Goal: Task Accomplishment & Management: Check status

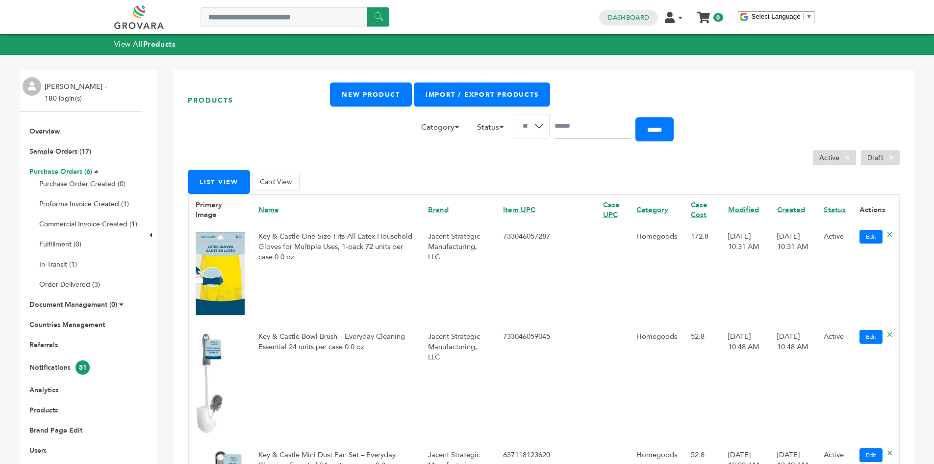
click at [55, 170] on link "Purchase Orders (6)" at bounding box center [60, 171] width 63 height 9
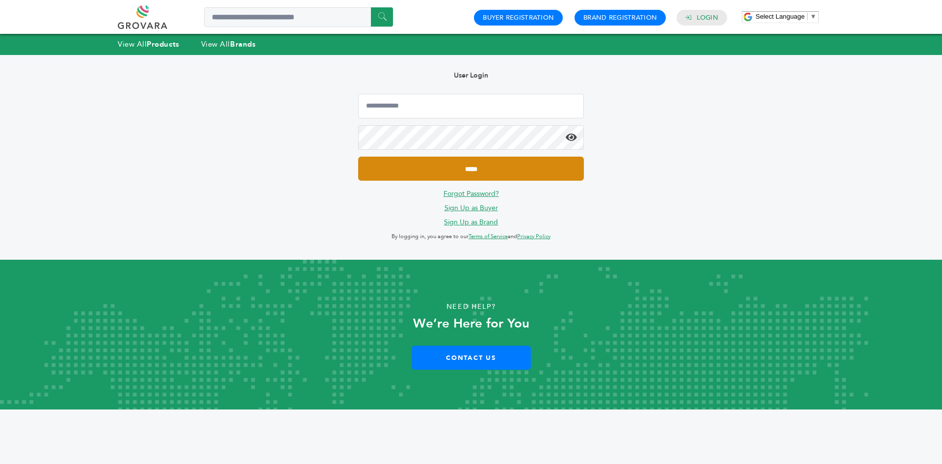
type input "**********"
click at [462, 175] on input "*****" at bounding box center [471, 168] width 226 height 24
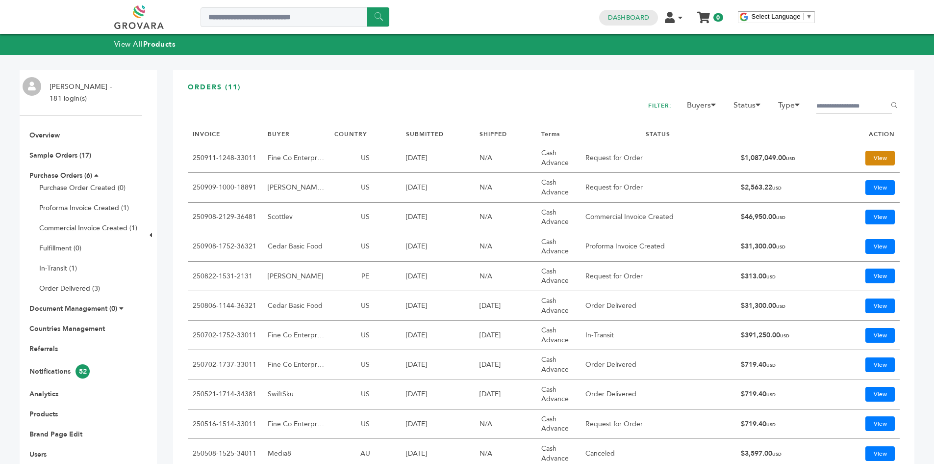
click at [866, 153] on link "View" at bounding box center [880, 158] width 29 height 15
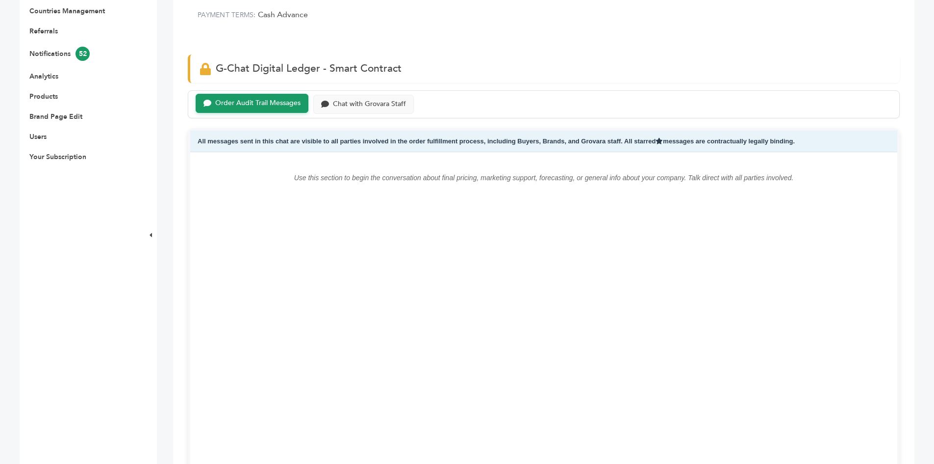
scroll to position [196, 0]
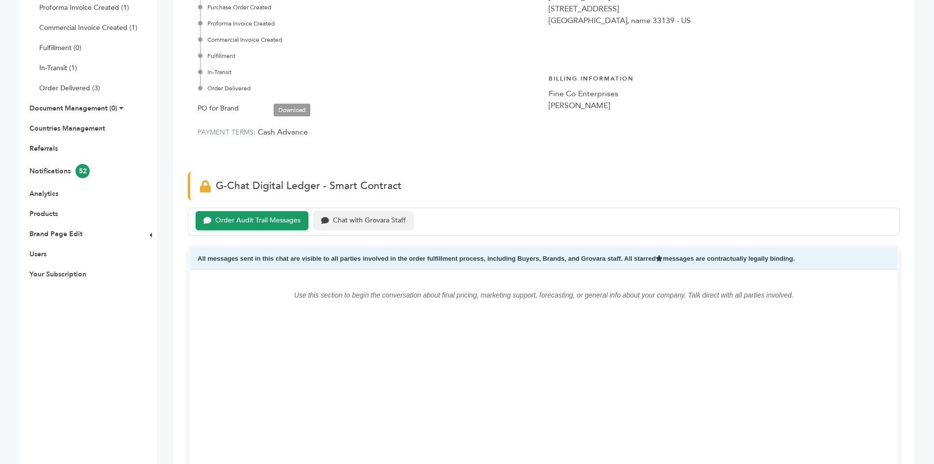
click at [377, 224] on div "Chat with Grovara Staff" at bounding box center [369, 220] width 73 height 8
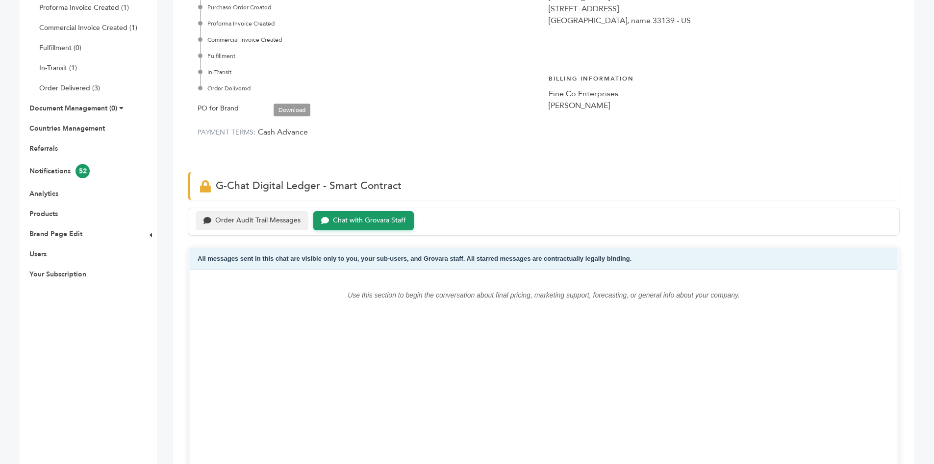
drag, startPoint x: 243, startPoint y: 219, endPoint x: 238, endPoint y: 216, distance: 6.1
click at [244, 218] on div "Order Audit Trail Messages" at bounding box center [257, 220] width 85 height 8
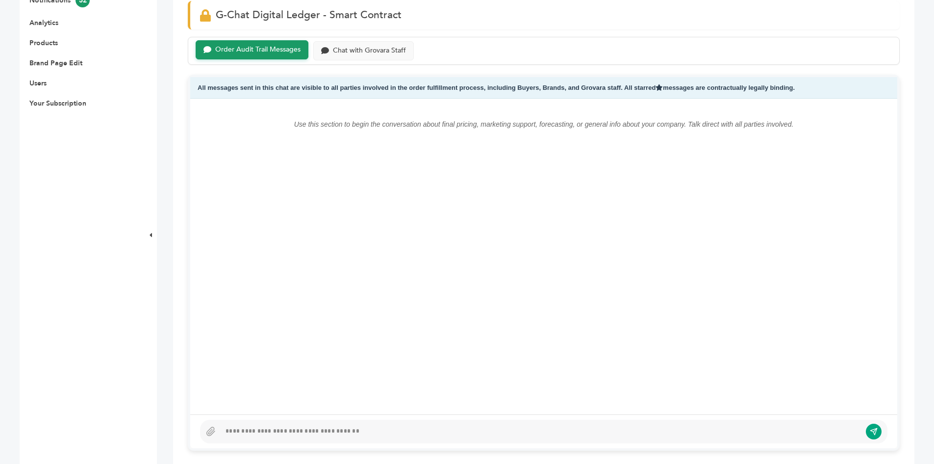
scroll to position [589, 0]
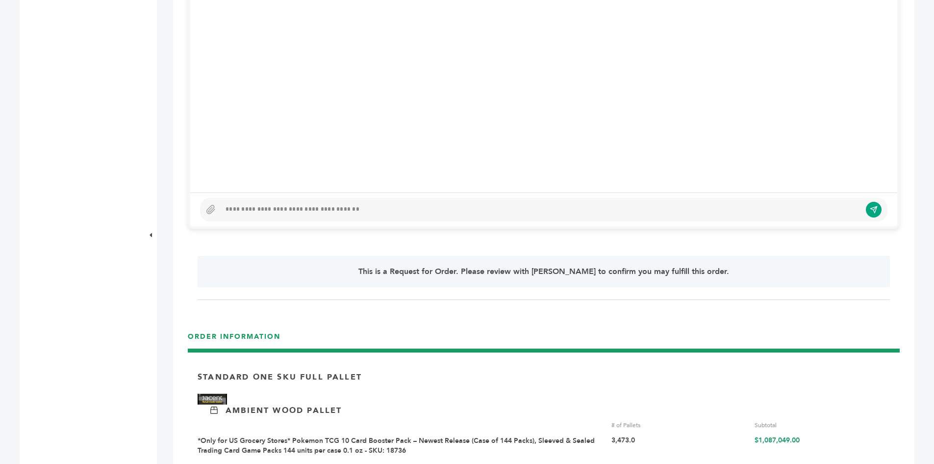
drag, startPoint x: 265, startPoint y: 270, endPoint x: 263, endPoint y: 235, distance: 34.9
click at [265, 270] on p "This is a Request for Order. Please review with Grovara to confirm you may fulf…" at bounding box center [543, 271] width 637 height 12
click at [261, 208] on div at bounding box center [541, 210] width 641 height 12
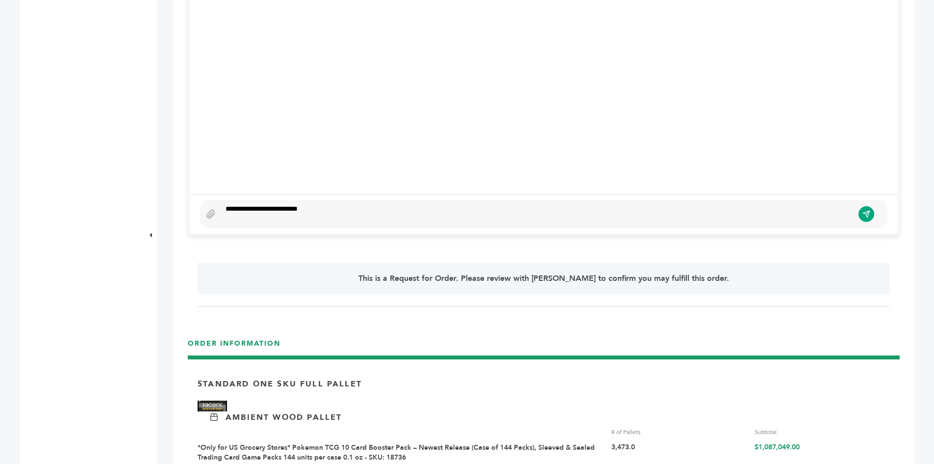
scroll to position [571, 0]
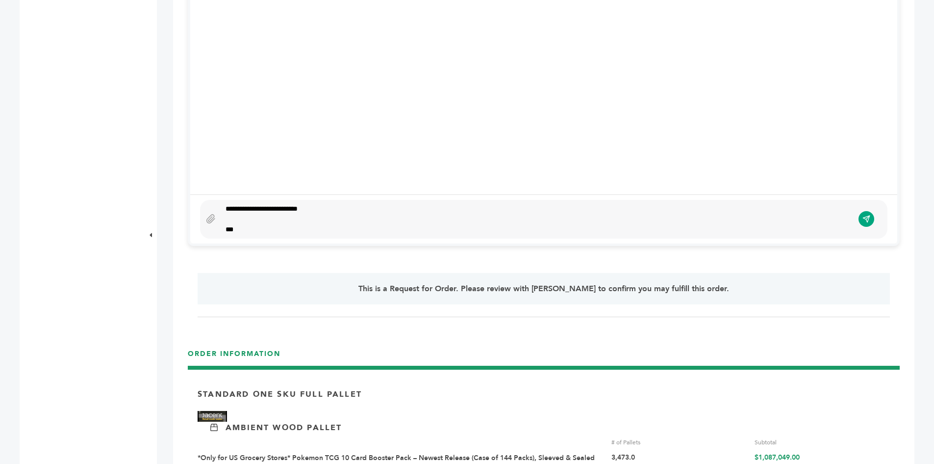
click at [307, 204] on div "**********" at bounding box center [537, 219] width 633 height 31
click at [871, 214] on button "submit" at bounding box center [866, 218] width 17 height 17
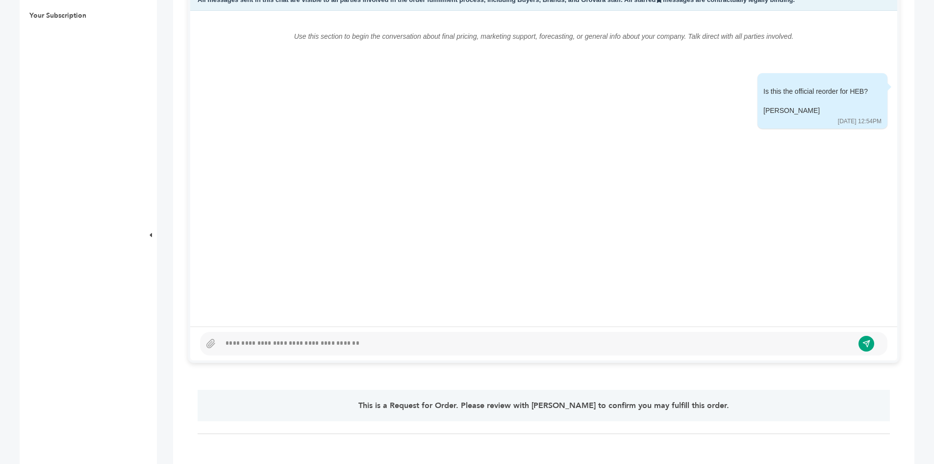
scroll to position [179, 0]
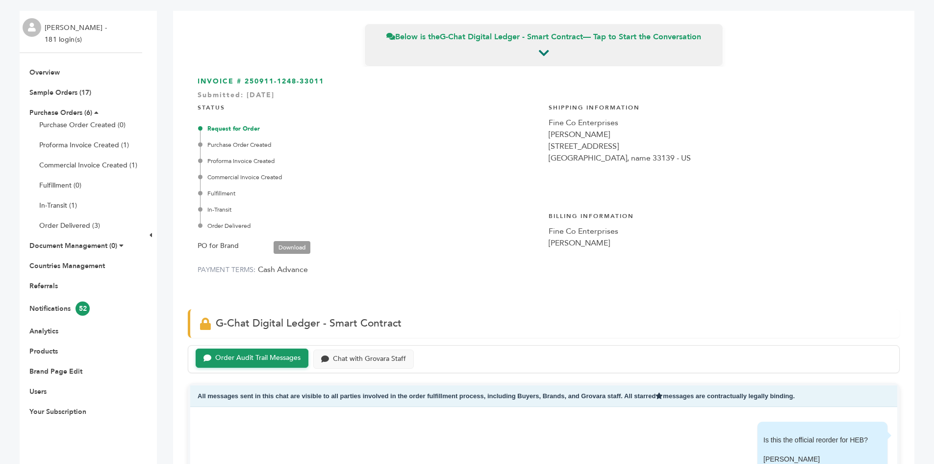
scroll to position [196, 0]
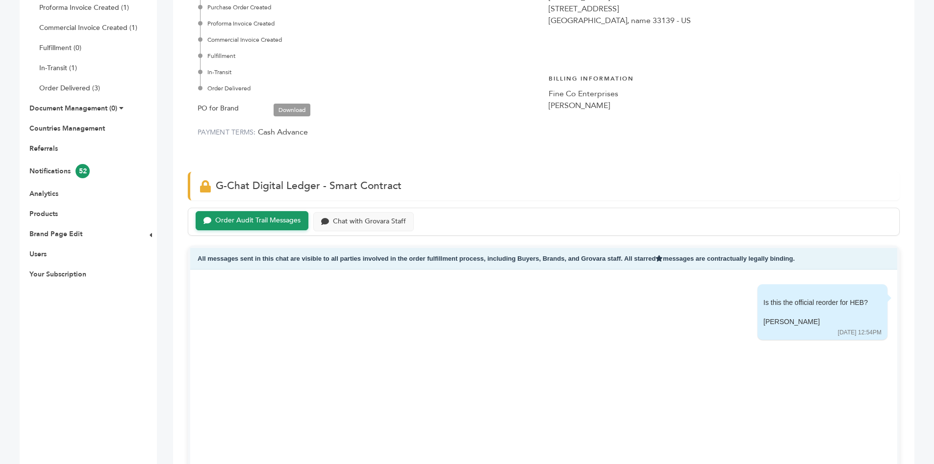
click at [390, 209] on div "Order Audit Trail Messages Chat with Grovara Staff" at bounding box center [544, 221] width 712 height 28
click at [381, 219] on div "Chat with Grovara Staff" at bounding box center [369, 220] width 73 height 8
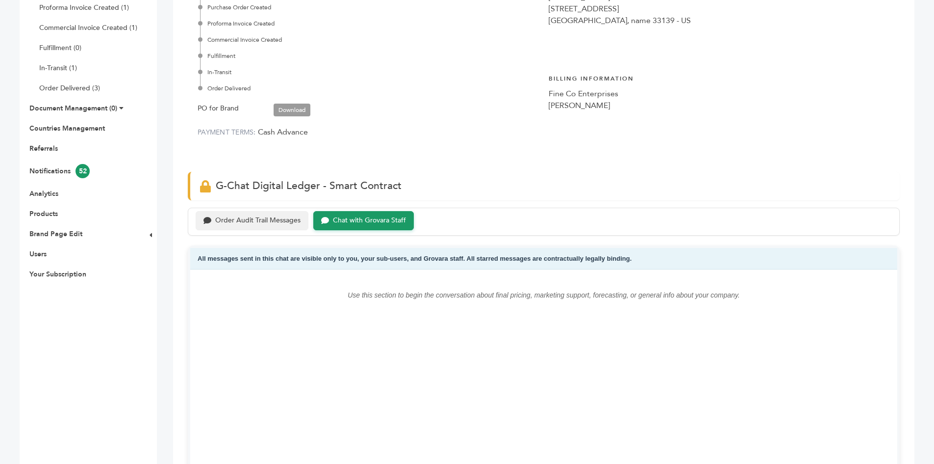
click at [236, 220] on div "Order Audit Trail Messages" at bounding box center [257, 220] width 85 height 8
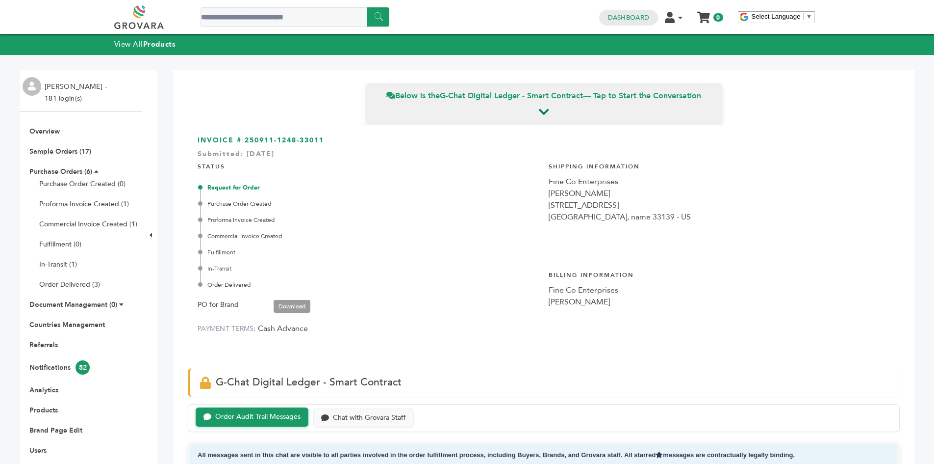
click at [32, 146] on ul "Overview Sample Orders (17) Purchase Orders (6) Purchase Order Created (0) Prof…" at bounding box center [81, 301] width 123 height 348
click at [37, 133] on link "Overview" at bounding box center [44, 131] width 30 height 9
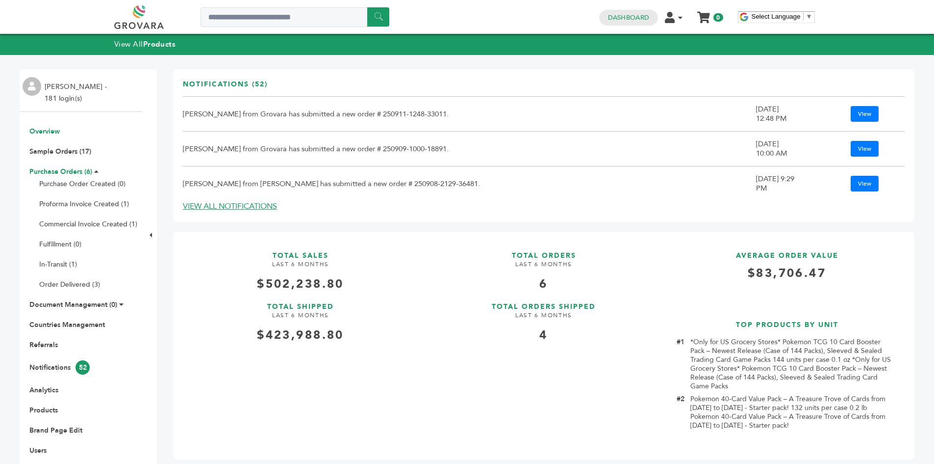
click at [51, 170] on link "Purchase Orders (6)" at bounding box center [60, 171] width 63 height 9
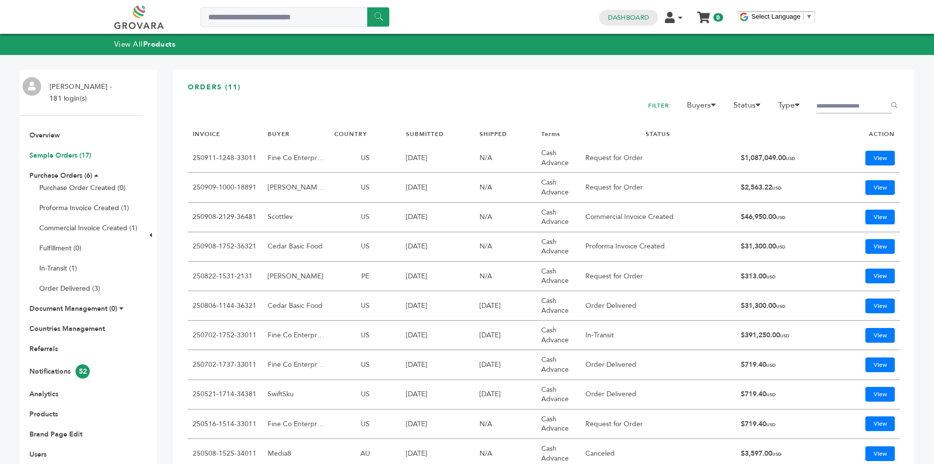
click at [42, 152] on link "Sample Orders (17)" at bounding box center [60, 155] width 62 height 9
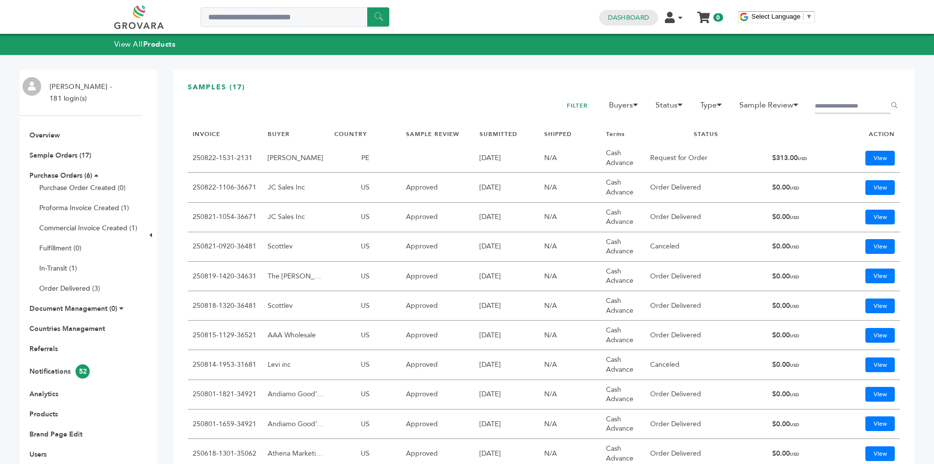
click at [426, 110] on div at bounding box center [544, 112] width 712 height 26
click at [64, 179] on link "Purchase Orders (6)" at bounding box center [60, 175] width 63 height 9
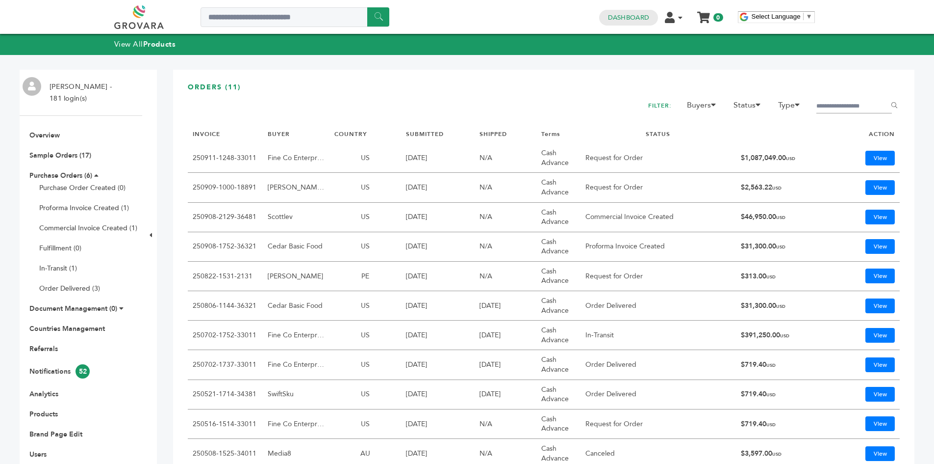
click at [478, 95] on h3 "ORDERS (11)" at bounding box center [544, 90] width 712 height 17
click at [480, 95] on h3 "ORDERS (11)" at bounding box center [544, 90] width 712 height 17
